Goal: Information Seeking & Learning: Learn about a topic

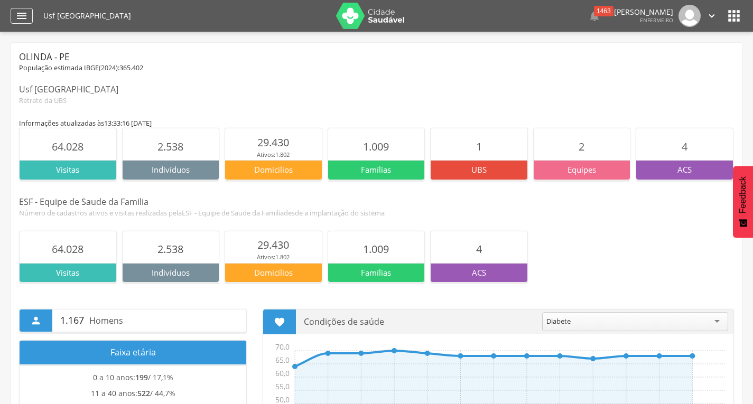
click at [22, 16] on icon "" at bounding box center [21, 16] width 13 height 13
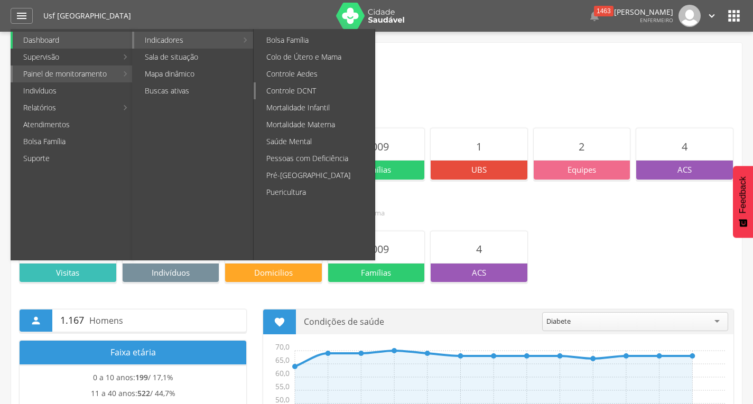
click at [303, 91] on link "Controle DCNT" at bounding box center [315, 90] width 119 height 17
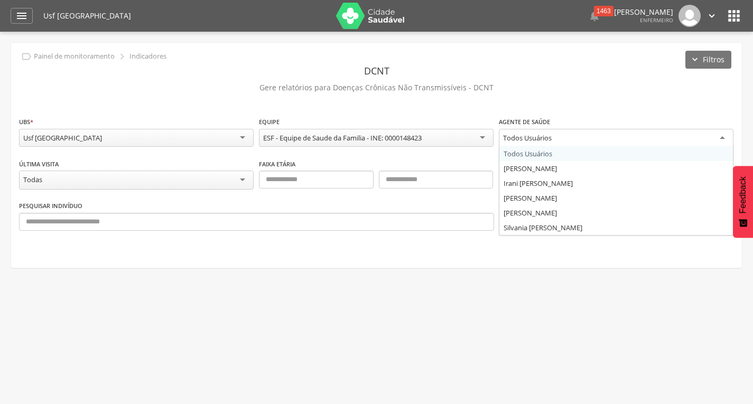
click at [718, 138] on div "Todos Usuários" at bounding box center [616, 138] width 235 height 19
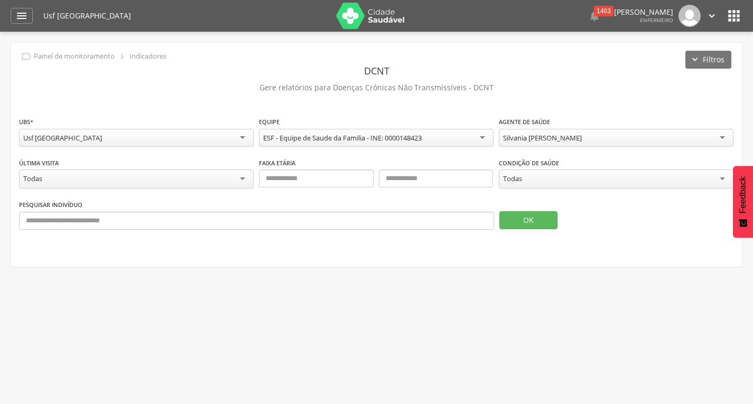
click at [568, 181] on div "Todas" at bounding box center [616, 179] width 235 height 19
click at [519, 206] on div "OK" at bounding box center [616, 214] width 235 height 30
click at [522, 219] on button "OK" at bounding box center [528, 220] width 58 height 18
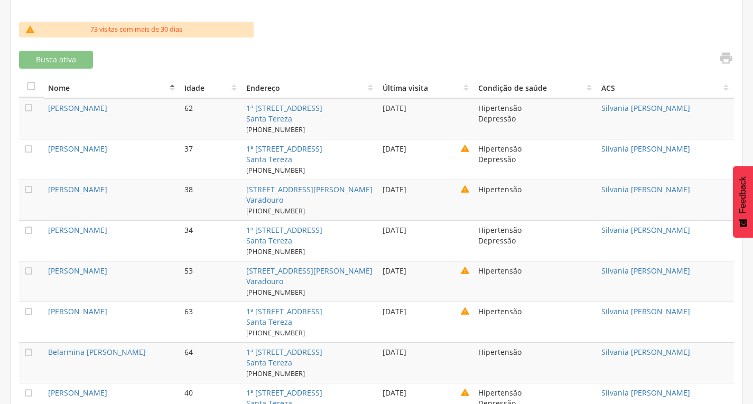
scroll to position [317, 0]
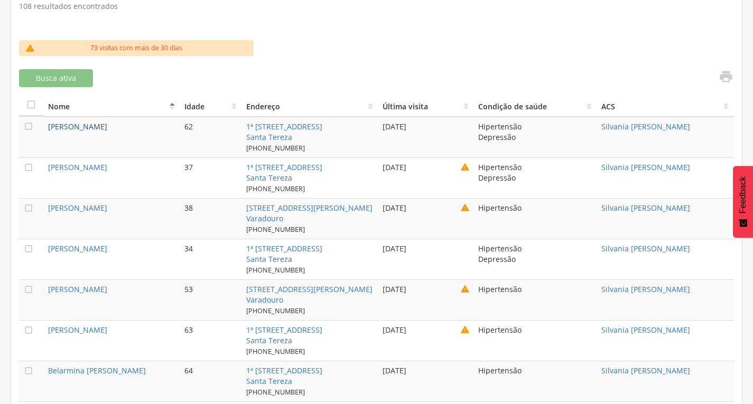
click at [91, 124] on link "[PERSON_NAME]" at bounding box center [77, 127] width 59 height 10
type input "**********"
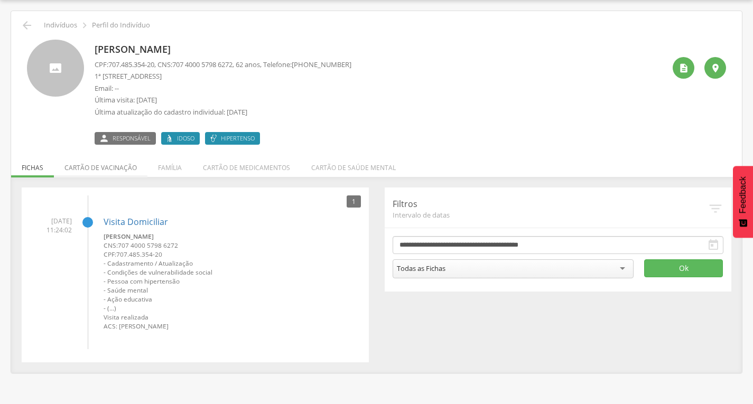
click at [105, 165] on li "Cartão de vacinação" at bounding box center [101, 165] width 94 height 25
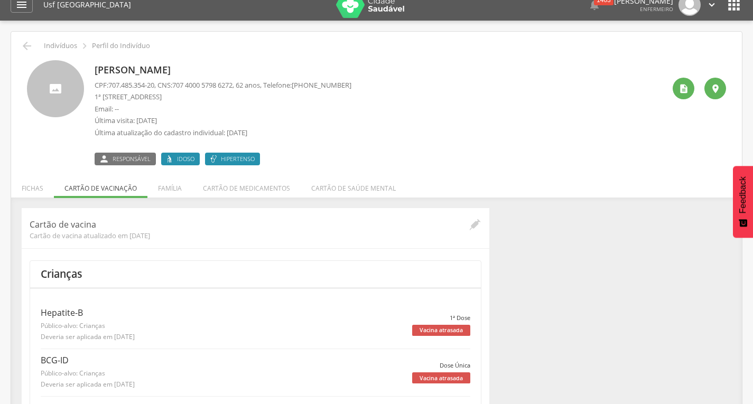
scroll to position [0, 0]
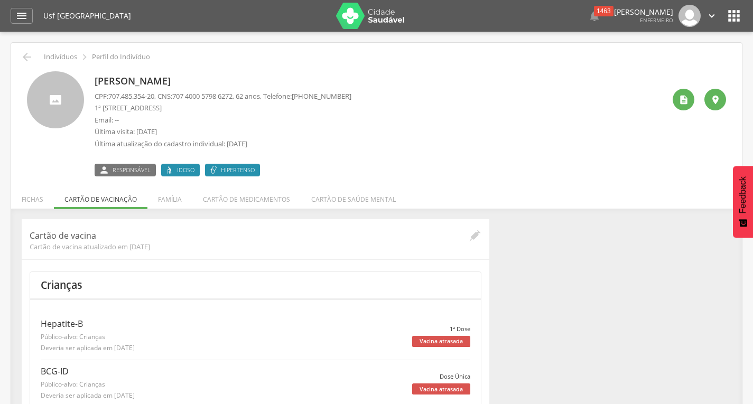
click at [172, 200] on li "Família" at bounding box center [169, 196] width 45 height 25
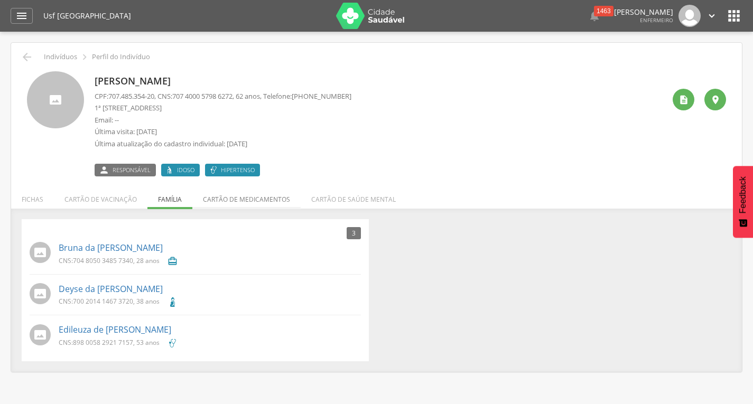
click at [258, 198] on li "Cartão de medicamentos" at bounding box center [246, 196] width 108 height 25
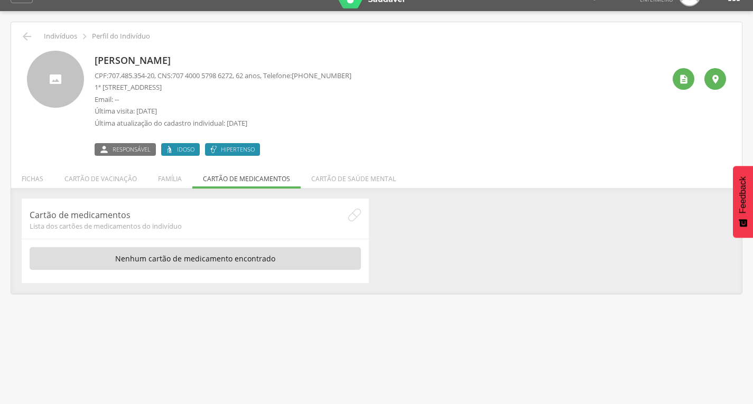
scroll to position [32, 0]
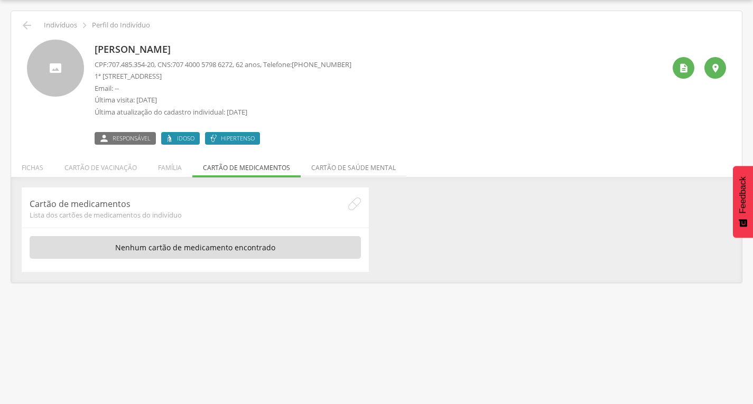
click at [356, 170] on li "Cartão de saúde mental" at bounding box center [354, 165] width 106 height 25
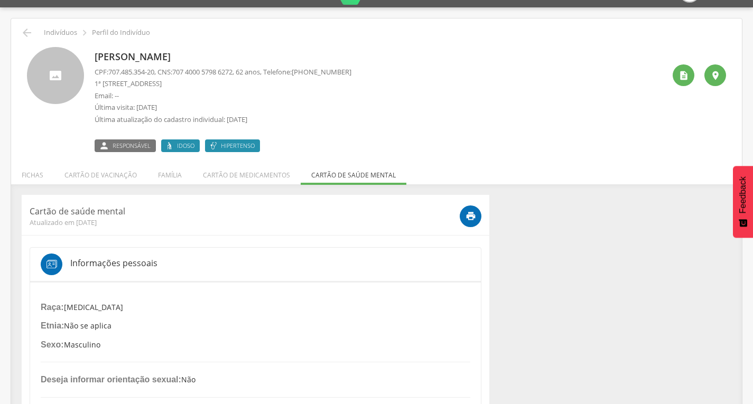
scroll to position [0, 0]
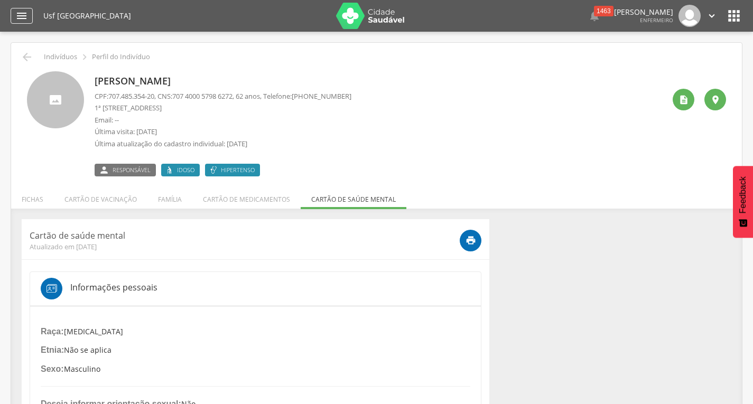
click at [25, 17] on icon "" at bounding box center [21, 16] width 13 height 13
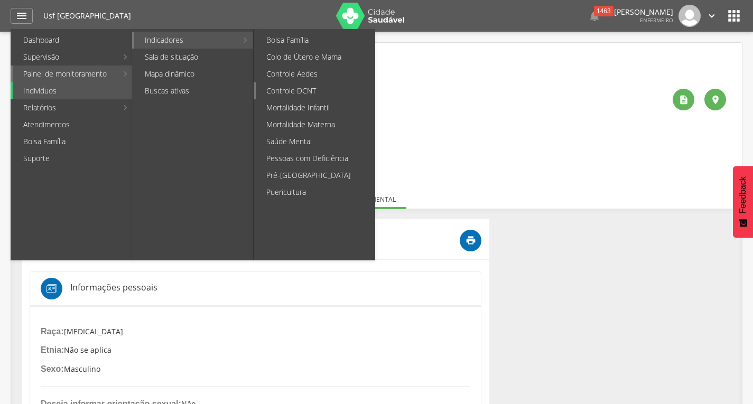
click at [307, 88] on link "Controle DCNT" at bounding box center [315, 90] width 119 height 17
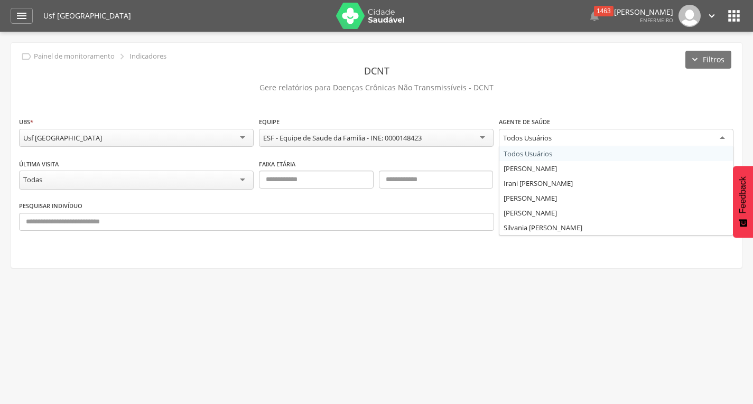
click at [728, 136] on div "Todos Usuários" at bounding box center [616, 138] width 235 height 19
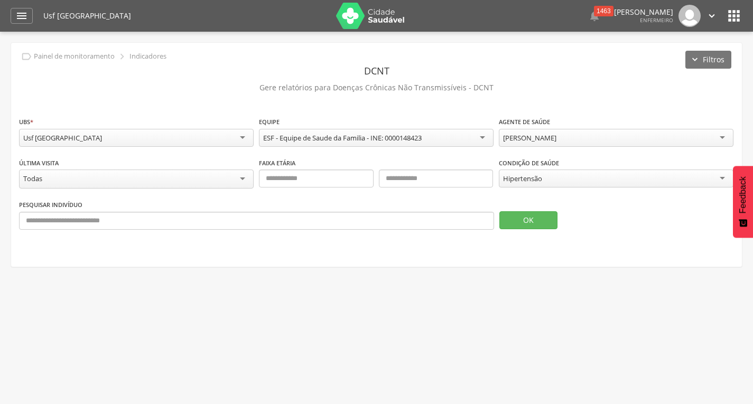
click at [699, 180] on div "Hipertensão" at bounding box center [616, 179] width 235 height 18
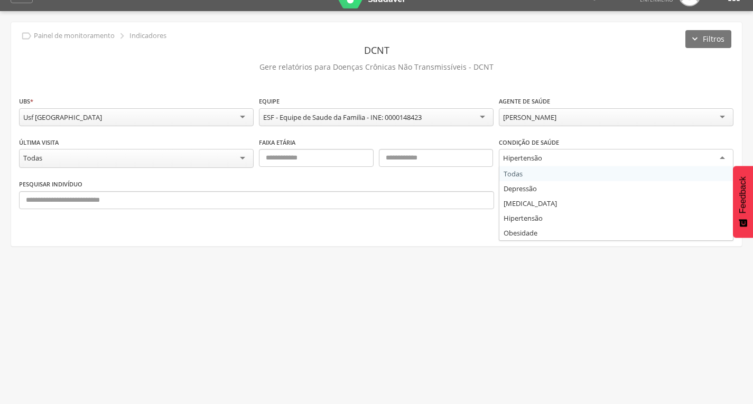
scroll to position [32, 0]
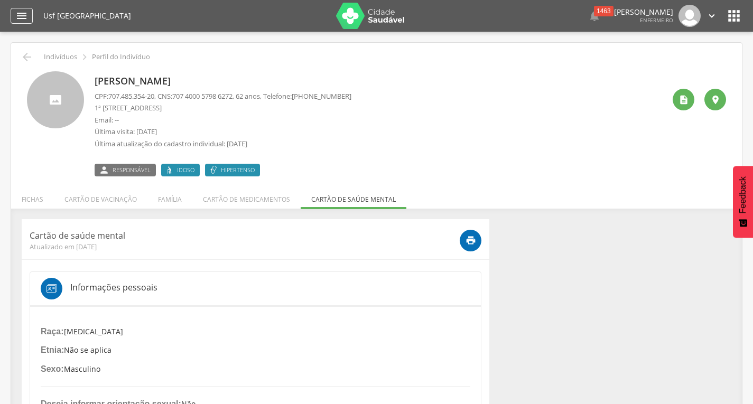
click at [19, 15] on icon "" at bounding box center [21, 16] width 13 height 13
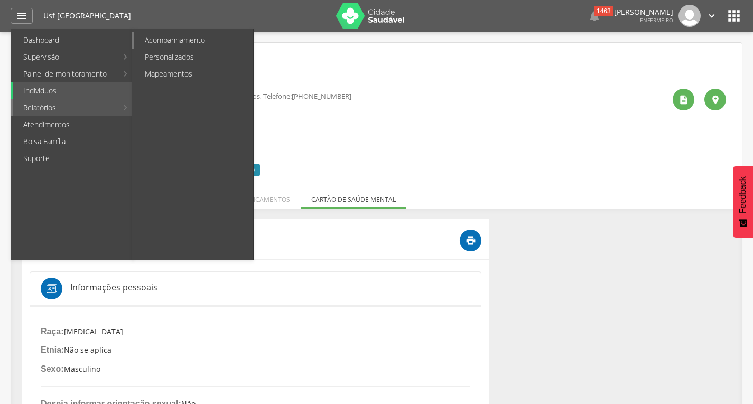
click at [192, 38] on link "Acompanhamento" at bounding box center [193, 40] width 119 height 17
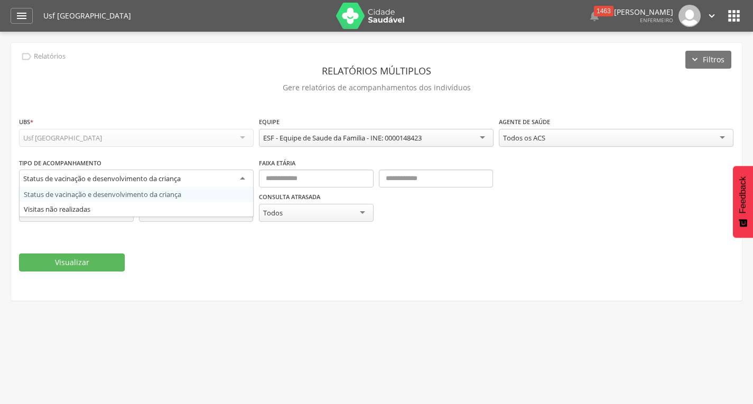
click at [241, 180] on div "Status de vacinação e desenvolvimento da criança" at bounding box center [136, 179] width 235 height 19
